Goal: Task Accomplishment & Management: Manage account settings

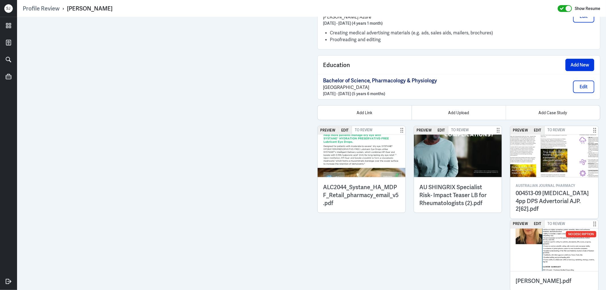
scroll to position [752, 0]
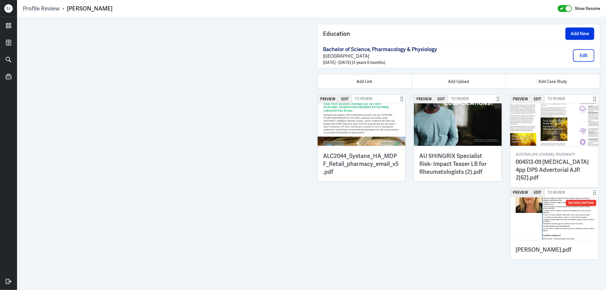
click at [460, 90] on div "Add Link Add Upload Add Case Study Preview Edit To Review ALC2044_Systane_HA_MD…" at bounding box center [458, 175] width 283 height 202
click at [460, 85] on div "Add Upload" at bounding box center [459, 81] width 94 height 14
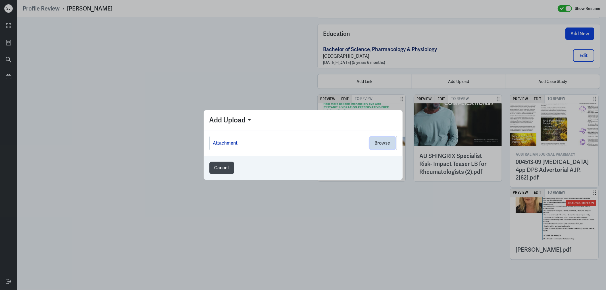
click at [382, 142] on button "Browse" at bounding box center [383, 143] width 26 height 12
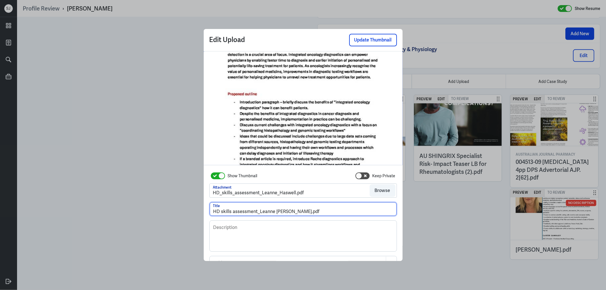
click at [220, 211] on input "HD skills assessment_Leanne Haswell.pdf" at bounding box center [303, 209] width 187 height 14
click at [232, 210] on input "HD Skills assessment_Leanne Haswell.pdf" at bounding box center [303, 209] width 187 height 14
click at [258, 210] on input "HD Skills Assessment_Leanne Haswell.pdf" at bounding box center [303, 209] width 187 height 14
drag, startPoint x: 290, startPoint y: 212, endPoint x: 327, endPoint y: 214, distance: 37.0
click at [327, 214] on input "HD Skills Assessment - Leanne Haswell.pdf" at bounding box center [303, 209] width 187 height 14
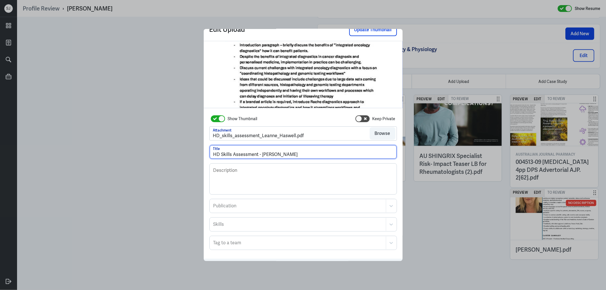
scroll to position [31, 0]
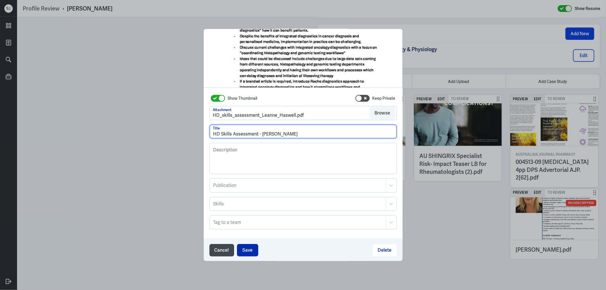
type input "HD Skills Assessment - Leanne Haswell"
click at [242, 248] on button "Save" at bounding box center [247, 250] width 21 height 12
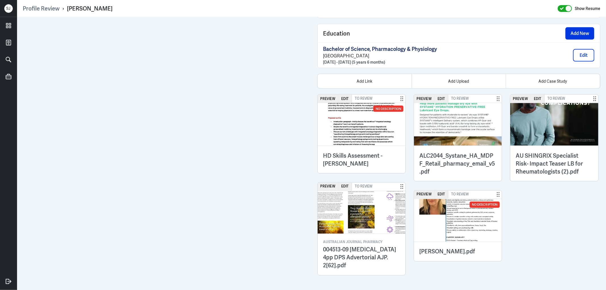
click at [379, 159] on h3 "HD Skills Assessment - Leanne Haswell" at bounding box center [361, 160] width 77 height 16
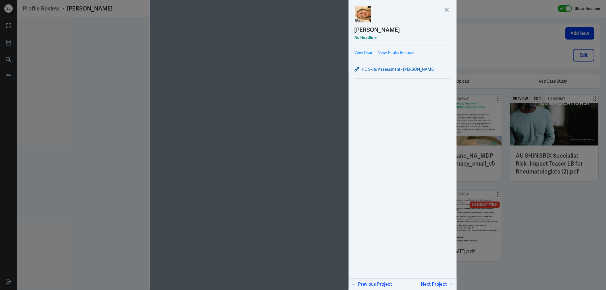
click at [399, 69] on link "HD Skills Assessment - Leanne Haswell" at bounding box center [402, 69] width 96 height 7
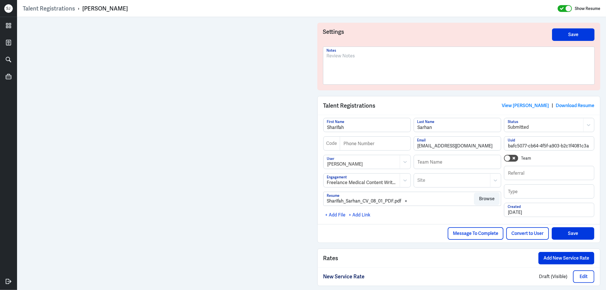
click at [331, 56] on p at bounding box center [459, 56] width 264 height 7
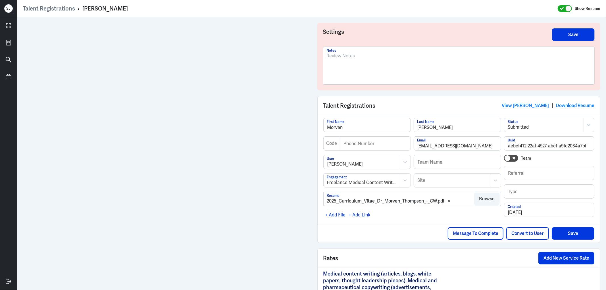
click at [356, 48] on div at bounding box center [458, 65] width 271 height 37
click at [354, 58] on p at bounding box center [459, 56] width 264 height 7
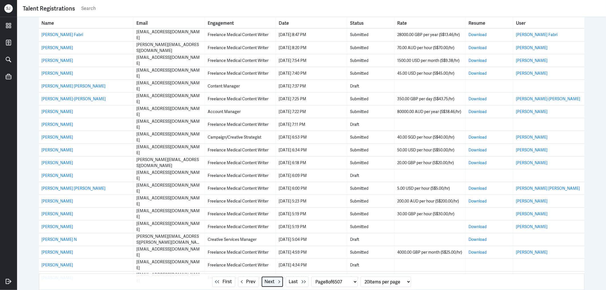
click at [265, 283] on span "Next" at bounding box center [270, 281] width 10 height 7
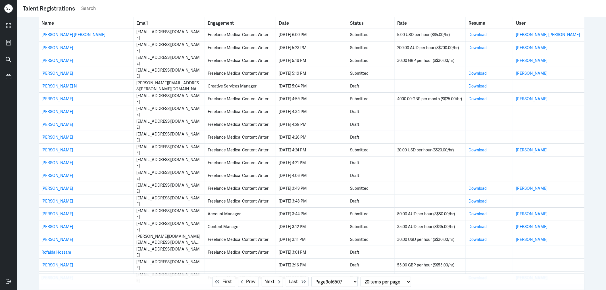
drag, startPoint x: 55, startPoint y: 238, endPoint x: 27, endPoint y: 208, distance: 40.4
click at [20, 197] on div "Name Email Engagement Date Status Rate Resume User Nwabude Obianuju Prisca nwab…" at bounding box center [311, 153] width 589 height 273
drag, startPoint x: 267, startPoint y: 282, endPoint x: 238, endPoint y: 274, distance: 30.6
click at [268, 282] on span "Next" at bounding box center [270, 281] width 10 height 7
select select "10"
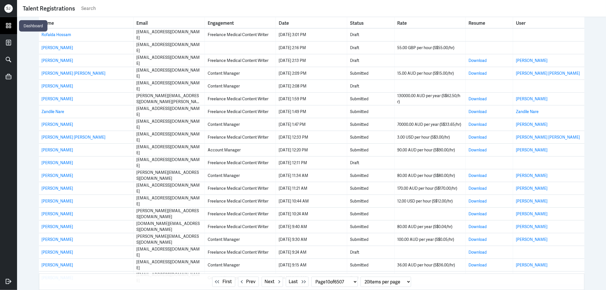
click at [11, 23] on icon at bounding box center [8, 25] width 9 height 9
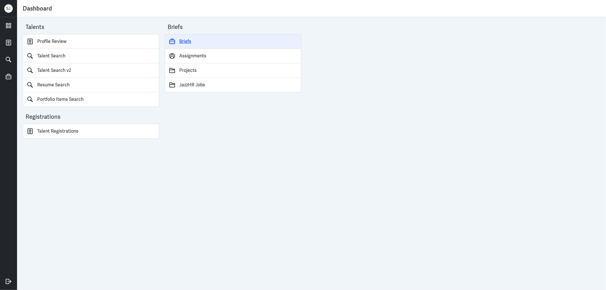
click at [181, 40] on link "Briefs" at bounding box center [233, 41] width 136 height 15
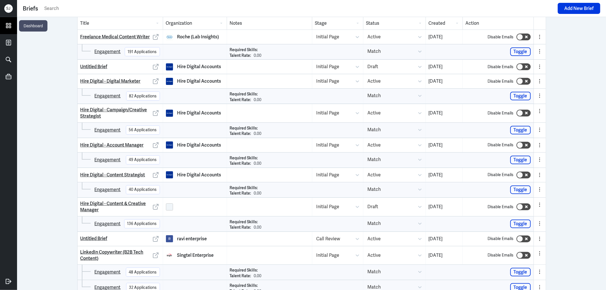
click at [9, 24] on icon at bounding box center [8, 25] width 5 height 5
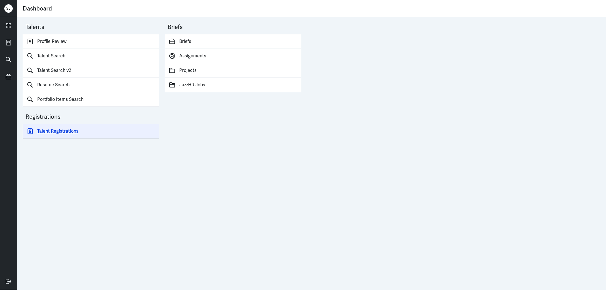
click at [65, 127] on link "Talent Registrations" at bounding box center [91, 131] width 136 height 15
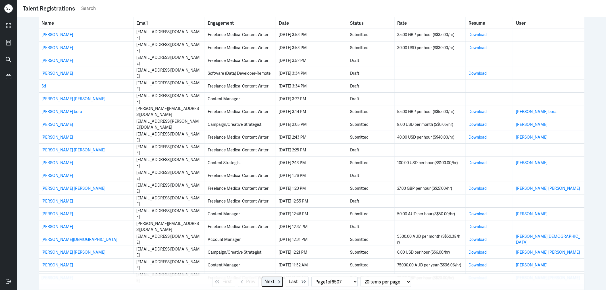
drag, startPoint x: 268, startPoint y: 284, endPoint x: 257, endPoint y: 277, distance: 13.1
click at [268, 284] on span "Next" at bounding box center [270, 281] width 10 height 7
select select "2"
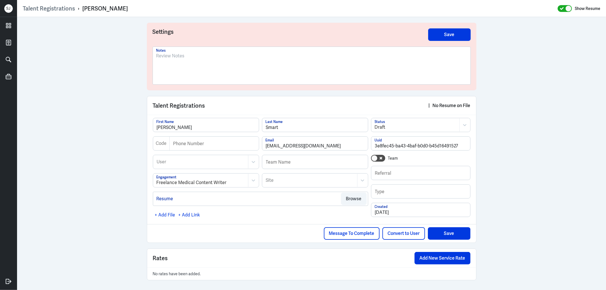
scroll to position [1, 0]
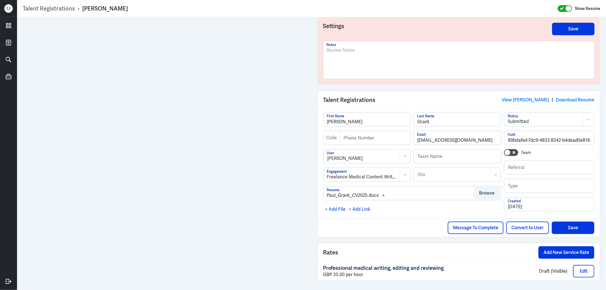
scroll to position [7, 0]
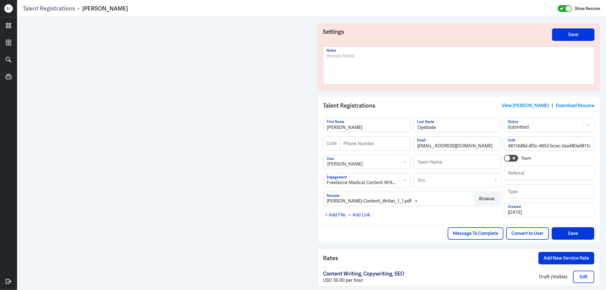
click at [334, 62] on div at bounding box center [459, 68] width 264 height 31
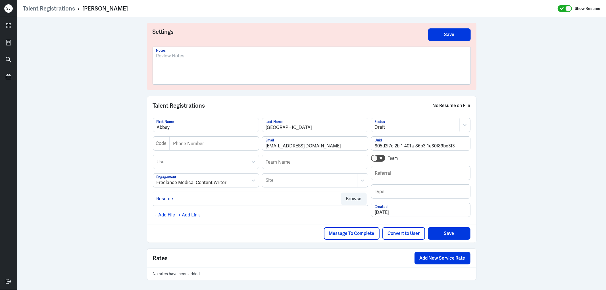
scroll to position [1, 0]
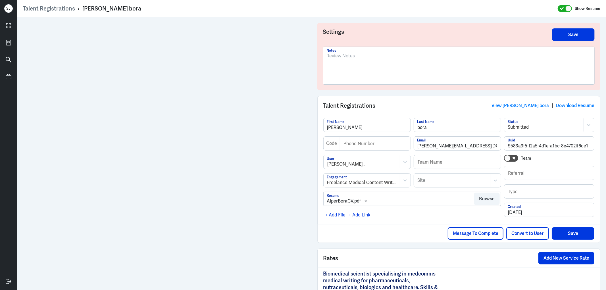
drag, startPoint x: 302, startPoint y: 103, endPoint x: 460, endPoint y: 108, distance: 157.1
click at [441, 106] on div "Talent Registrations View [PERSON_NAME] bora | Download Resume" at bounding box center [459, 105] width 283 height 18
click at [520, 106] on link "View [PERSON_NAME] bora" at bounding box center [519, 106] width 57 height 6
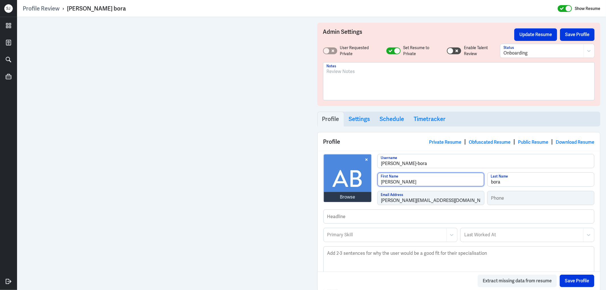
drag, startPoint x: 382, startPoint y: 182, endPoint x: 376, endPoint y: 182, distance: 5.7
click at [377, 182] on input "[PERSON_NAME]" at bounding box center [430, 180] width 107 height 14
type input "[PERSON_NAME]"
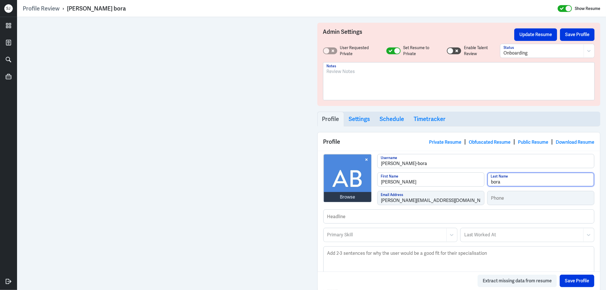
drag, startPoint x: 489, startPoint y: 180, endPoint x: 482, endPoint y: 182, distance: 7.2
click at [483, 181] on div "[PERSON_NAME] First Name [PERSON_NAME] Last Name" at bounding box center [485, 181] width 217 height 18
type input "Bora"
click at [565, 281] on button "Save Profile" at bounding box center [577, 281] width 35 height 12
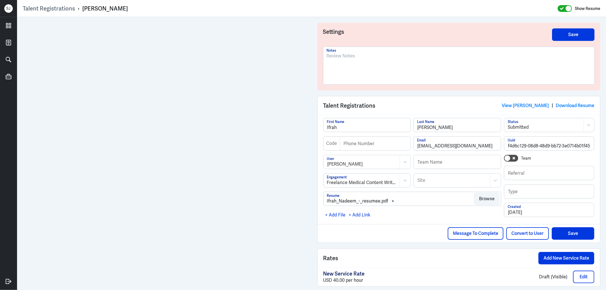
click at [333, 66] on div at bounding box center [459, 68] width 264 height 31
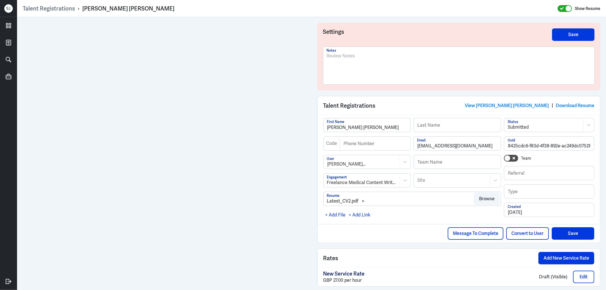
click at [350, 58] on p at bounding box center [459, 56] width 264 height 7
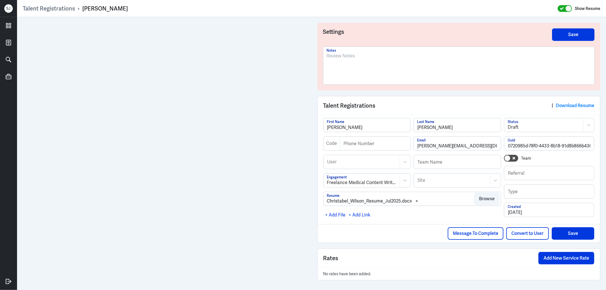
click at [110, 7] on div "[PERSON_NAME]" at bounding box center [104, 8] width 45 height 7
copy div "[PERSON_NAME]"
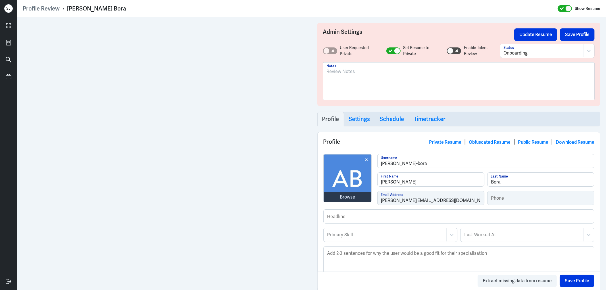
click at [85, 10] on div "[PERSON_NAME] Bora" at bounding box center [96, 8] width 59 height 7
copy div "[PERSON_NAME] Bora"
click at [342, 75] on div at bounding box center [459, 83] width 264 height 31
